Goal: Task Accomplishment & Management: Manage account settings

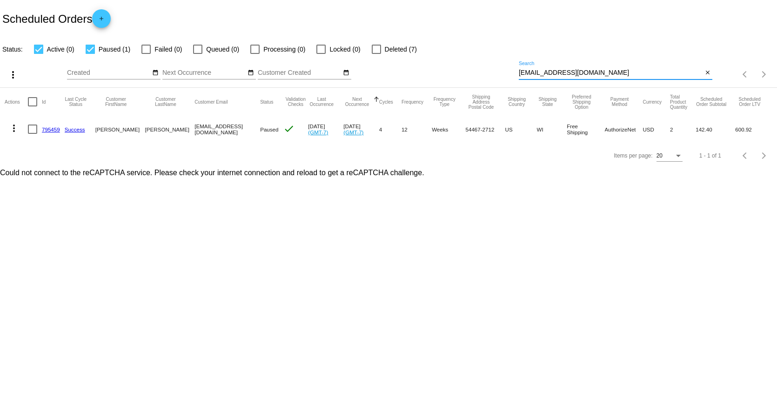
click at [545, 72] on input "[EMAIL_ADDRESS][DOMAIN_NAME]" at bounding box center [610, 72] width 184 height 7
click at [545, 70] on input "[EMAIL_ADDRESS][DOMAIN_NAME]" at bounding box center [610, 72] width 184 height 7
click at [545, 69] on input "[EMAIL_ADDRESS][DOMAIN_NAME]" at bounding box center [610, 72] width 184 height 7
click at [545, 68] on div "[EMAIL_ADDRESS][DOMAIN_NAME] Search" at bounding box center [610, 70] width 184 height 18
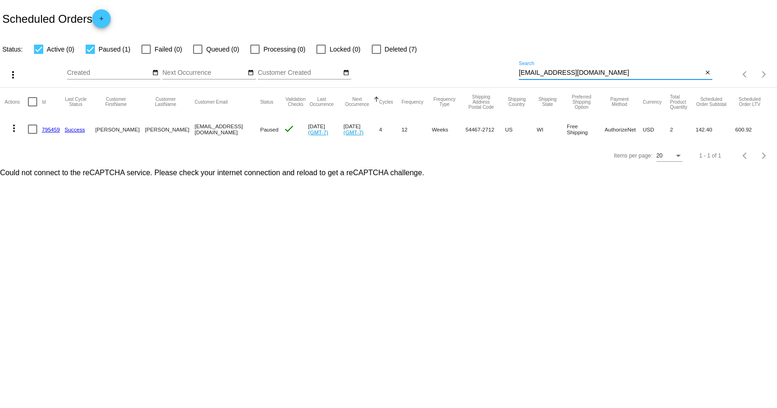
click at [548, 67] on div "[EMAIL_ADDRESS][DOMAIN_NAME] Search" at bounding box center [610, 70] width 184 height 18
paste input "[EMAIL_ADDRESS][DOMAIN_NAME]"
type input "[EMAIL_ADDRESS][DOMAIN_NAME]"
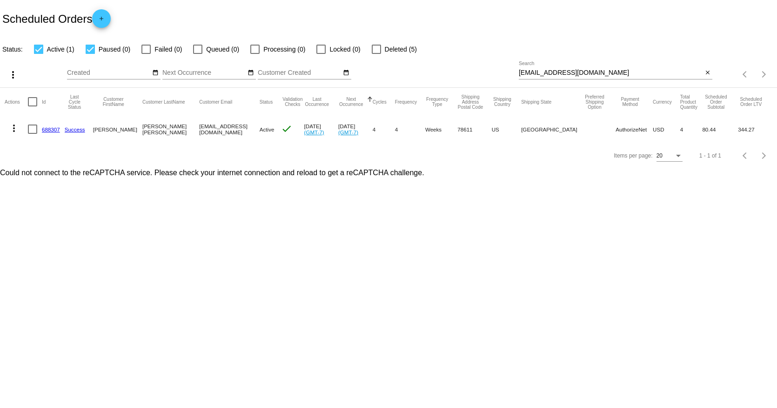
click at [49, 128] on link "688307" at bounding box center [51, 129] width 18 height 6
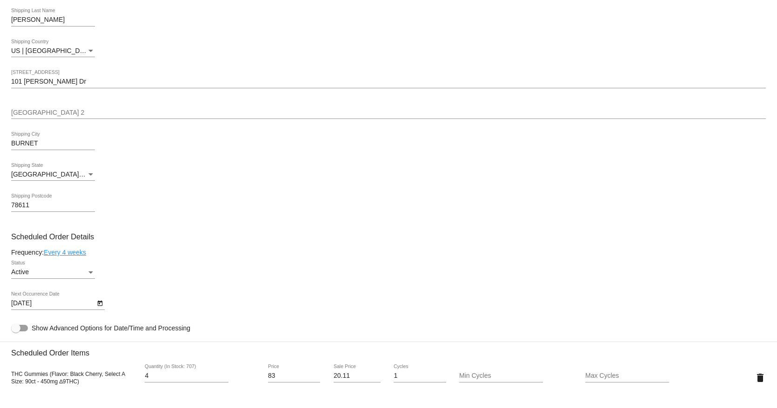
scroll to position [349, 0]
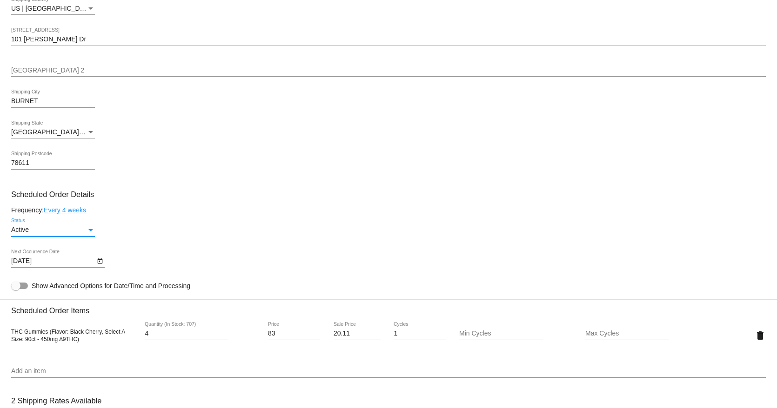
click at [41, 229] on div "Active" at bounding box center [48, 229] width 75 height 7
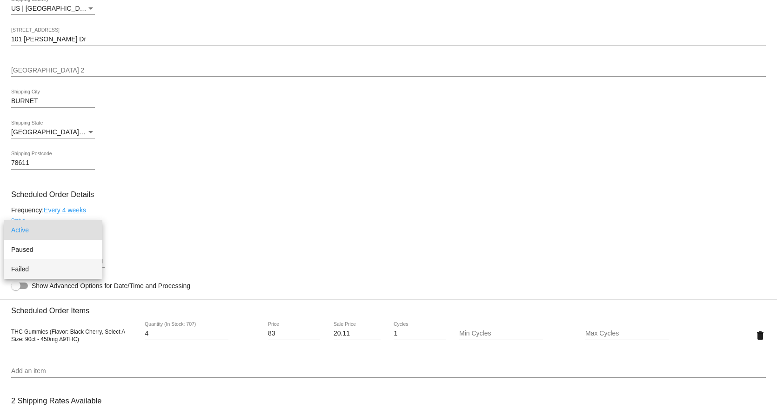
click at [38, 270] on span "Failed" at bounding box center [53, 269] width 84 height 20
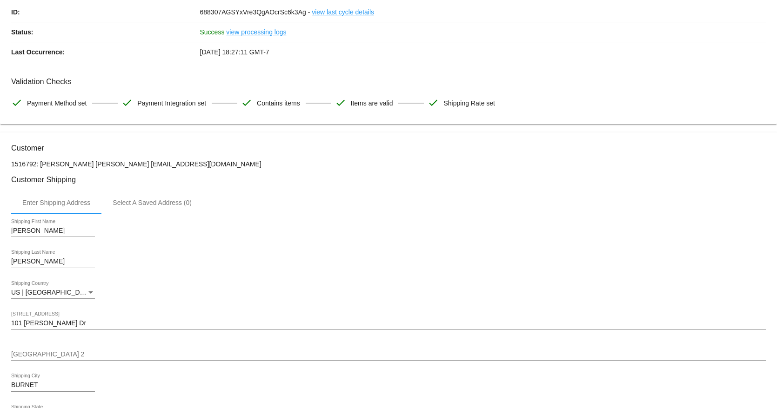
scroll to position [279, 0]
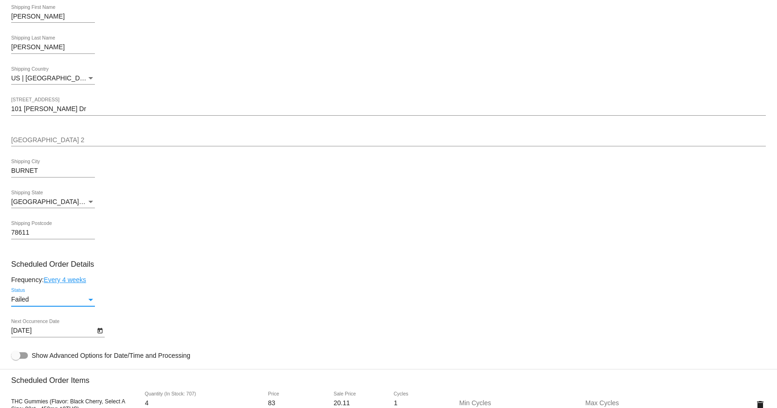
click at [59, 301] on div "Failed" at bounding box center [48, 299] width 75 height 7
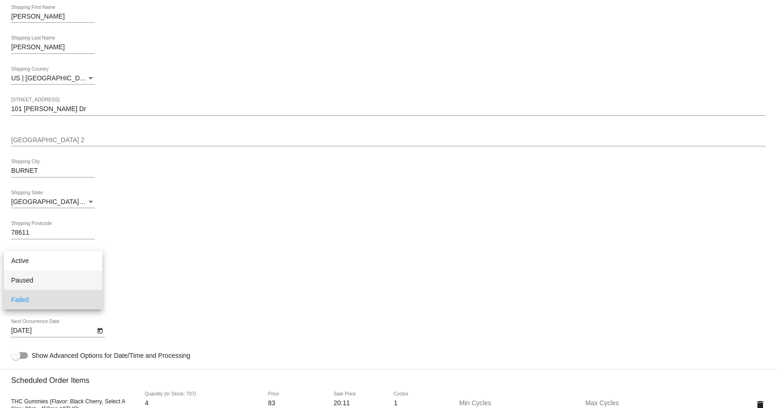
click at [47, 272] on span "Paused" at bounding box center [53, 281] width 84 height 20
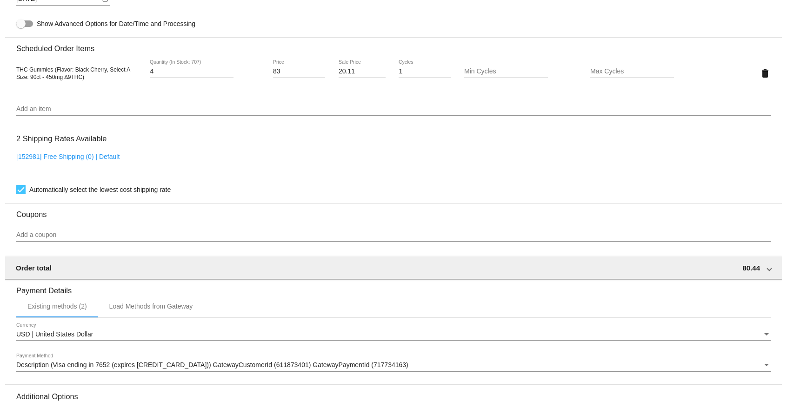
scroll to position [727, 0]
